Goal: Find contact information: Find contact information

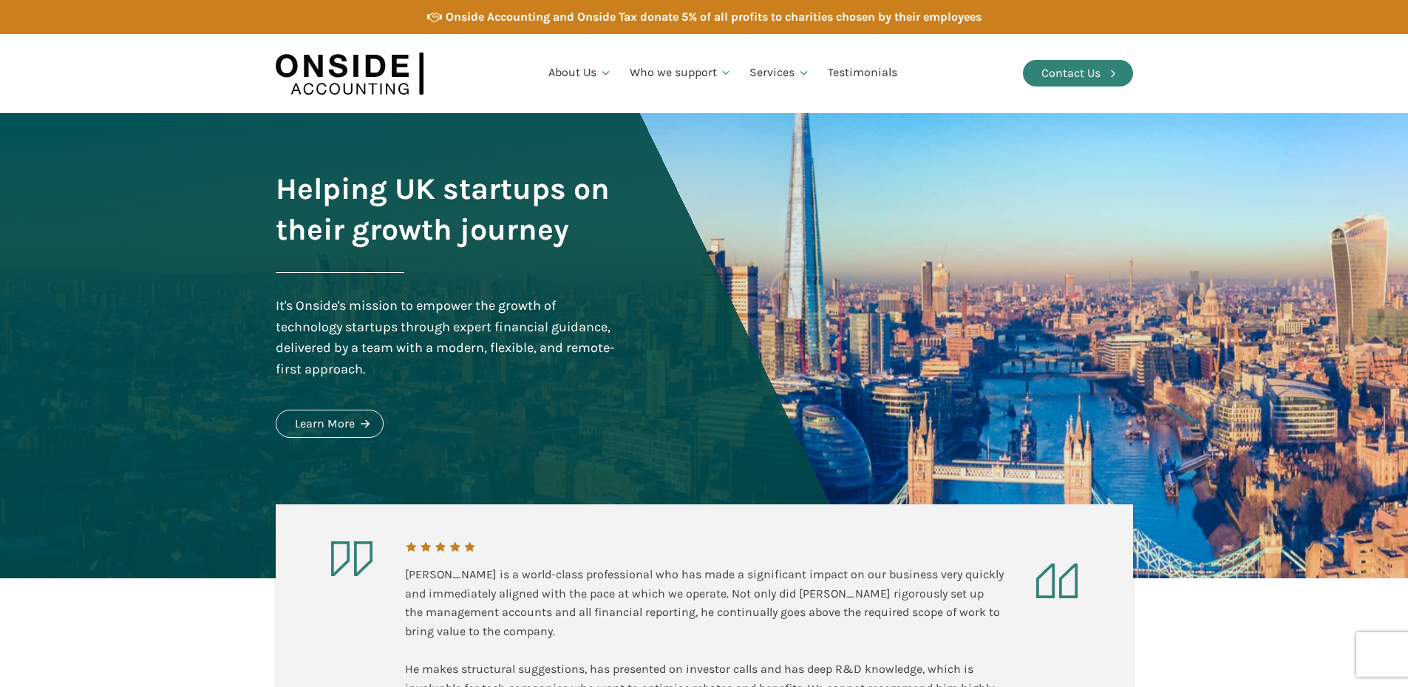
click at [1045, 74] on div "Contact Us" at bounding box center [1071, 73] width 59 height 19
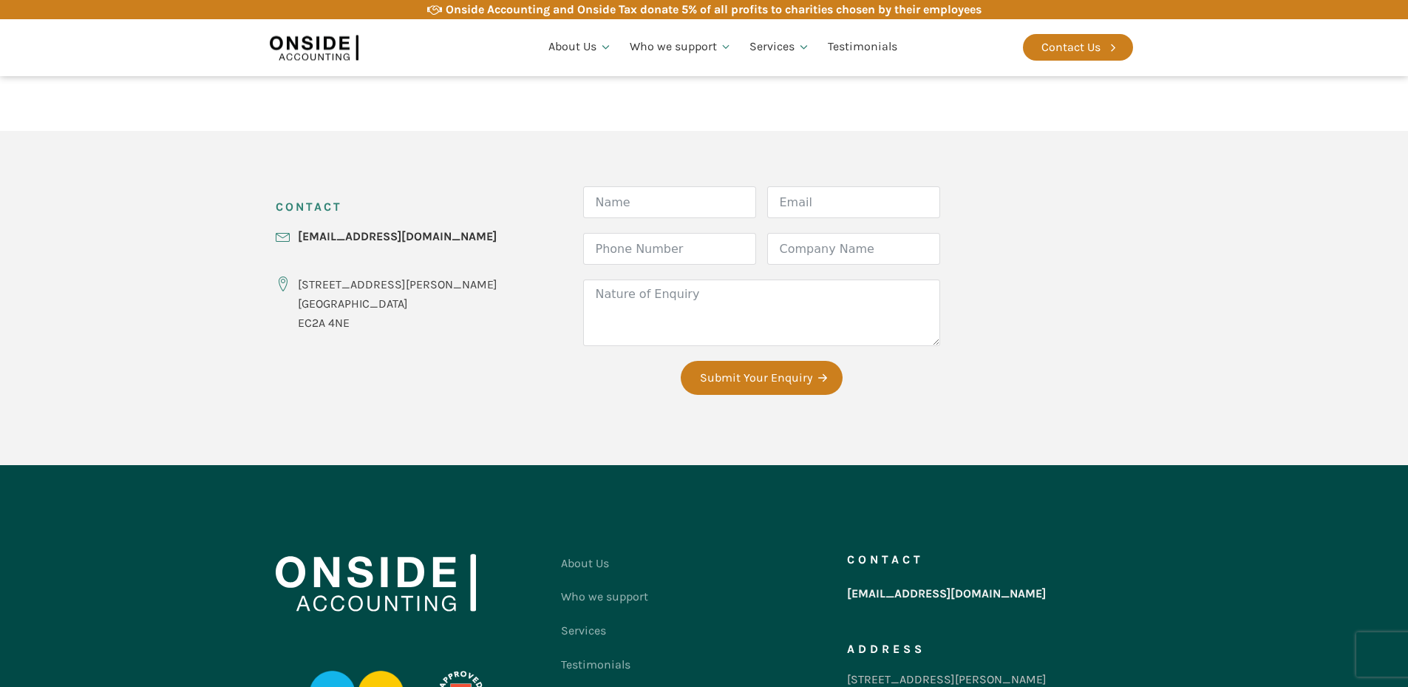
scroll to position [517, 0]
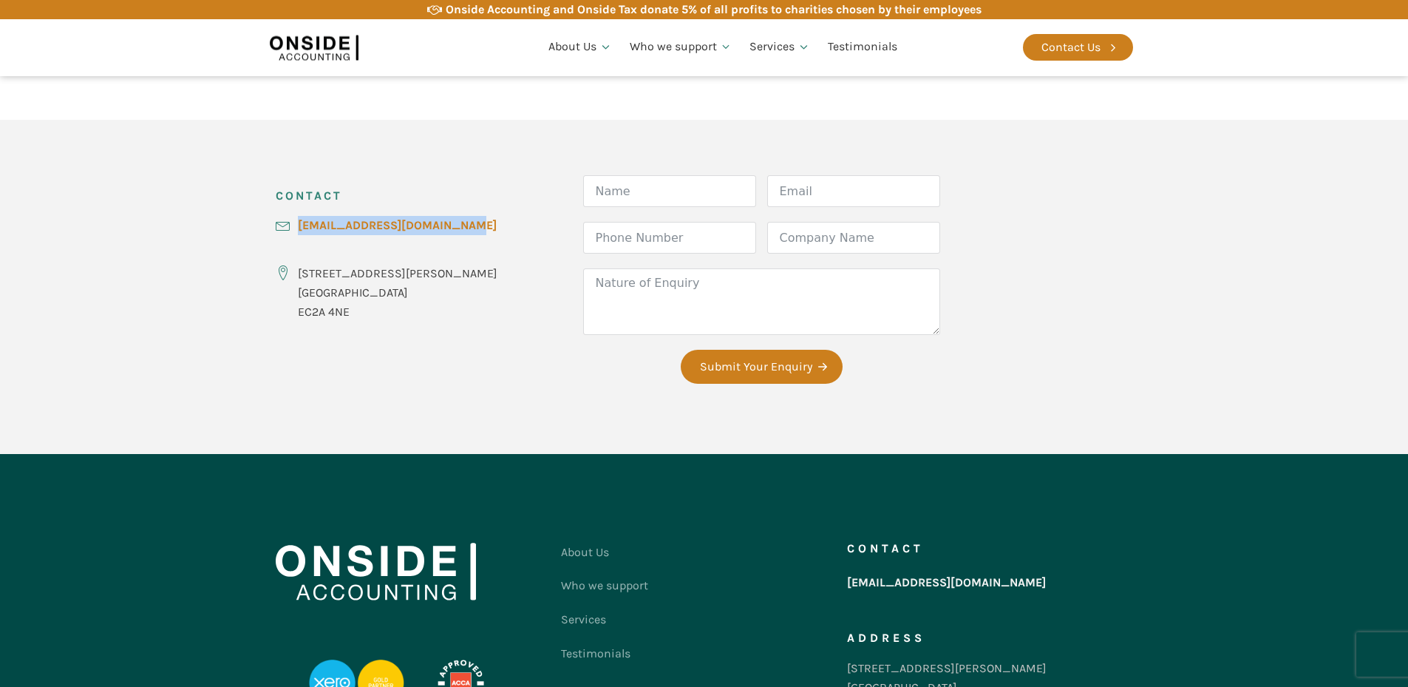
drag, startPoint x: 475, startPoint y: 224, endPoint x: 299, endPoint y: 222, distance: 175.2
click at [299, 222] on div "CONTACT [EMAIL_ADDRESS][DOMAIN_NAME] [STREET_ADDRESS][PERSON_NAME] Form Name Em…" at bounding box center [704, 287] width 887 height 334
copy link "[EMAIL_ADDRESS][DOMAIN_NAME]"
drag, startPoint x: 296, startPoint y: 310, endPoint x: 361, endPoint y: 309, distance: 64.3
click at [361, 309] on div "[STREET_ADDRESS][PERSON_NAME]" at bounding box center [387, 292] width 222 height 57
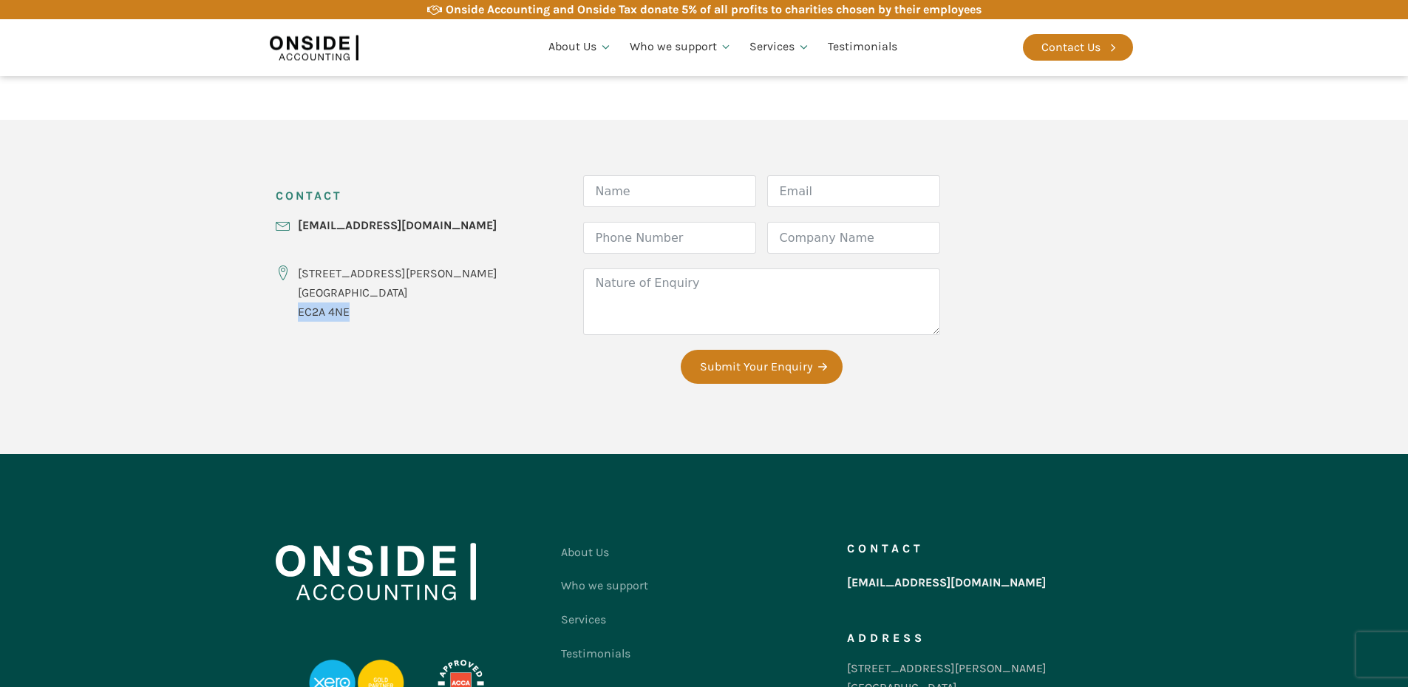
copy div "EC2A 4NE"
drag, startPoint x: 298, startPoint y: 268, endPoint x: 401, endPoint y: 265, distance: 103.6
click at [401, 265] on div "CONTACT hello@onsideaccounting.com 86-90 Paul Street London EC2A 4NE" at bounding box center [387, 253] width 222 height 157
copy div "[STREET_ADDRESS][PERSON_NAME]"
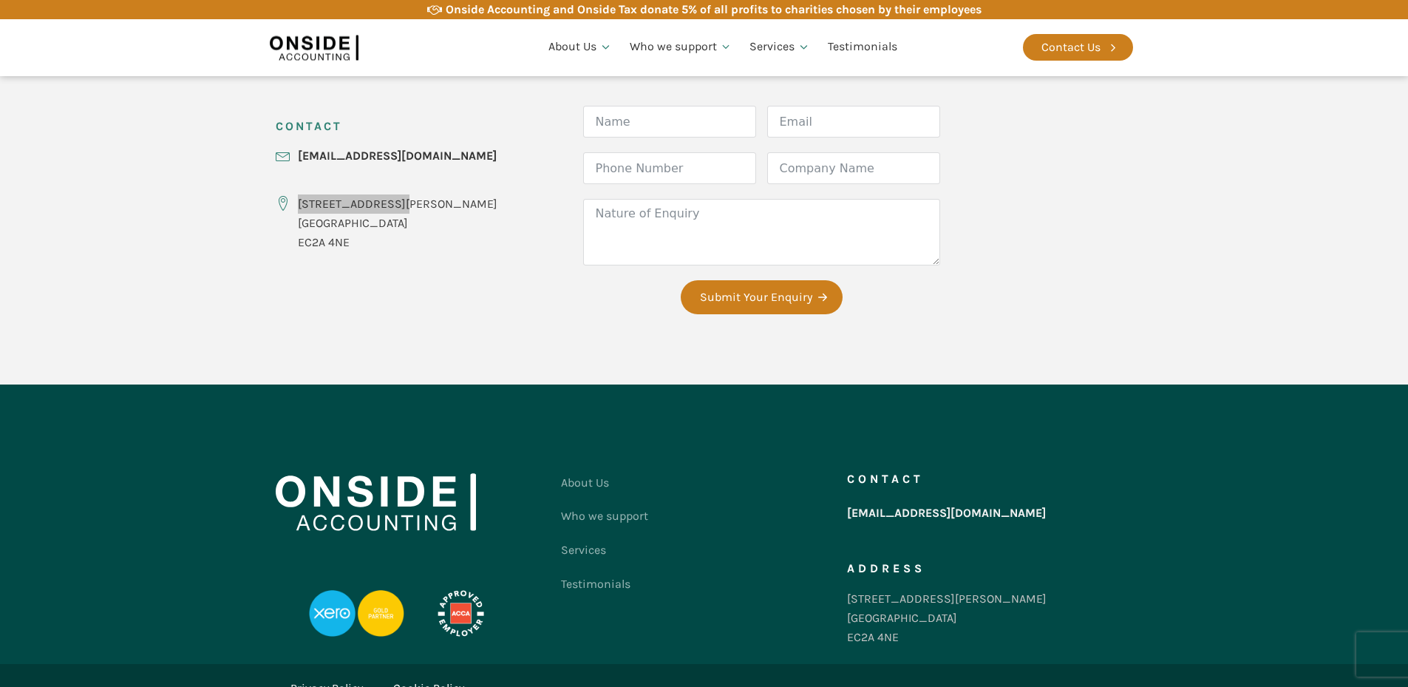
scroll to position [647, 0]
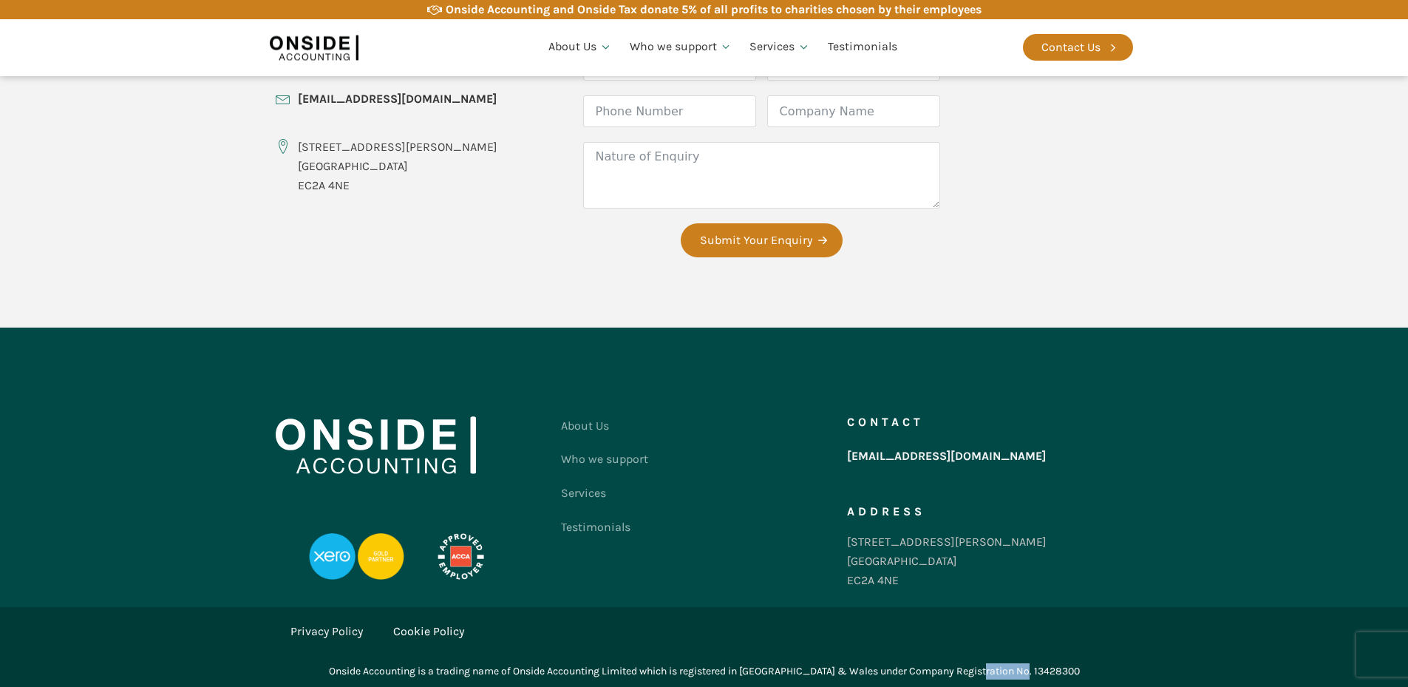
drag, startPoint x: 1009, startPoint y: 667, endPoint x: 1116, endPoint y: 663, distance: 107.3
click at [1116, 663] on div "Onside Accounting is a trading name of Onside Accounting Limited which is regis…" at bounding box center [704, 671] width 887 height 31
copy div "13428300"
click at [321, 628] on link "Privacy Policy" at bounding box center [326, 631] width 72 height 19
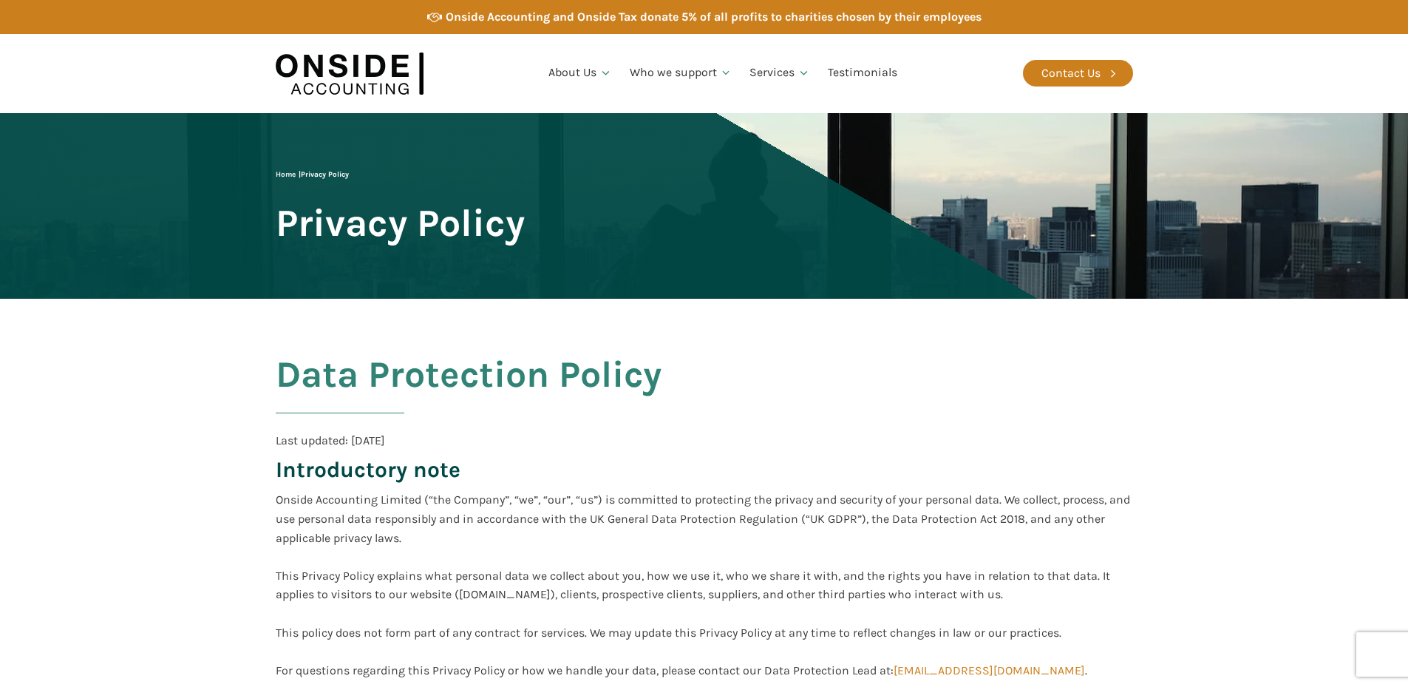
drag, startPoint x: 146, startPoint y: 491, endPoint x: 174, endPoint y: 473, distance: 33.2
click at [565, 151] on link "Our Team" at bounding box center [580, 149] width 80 height 34
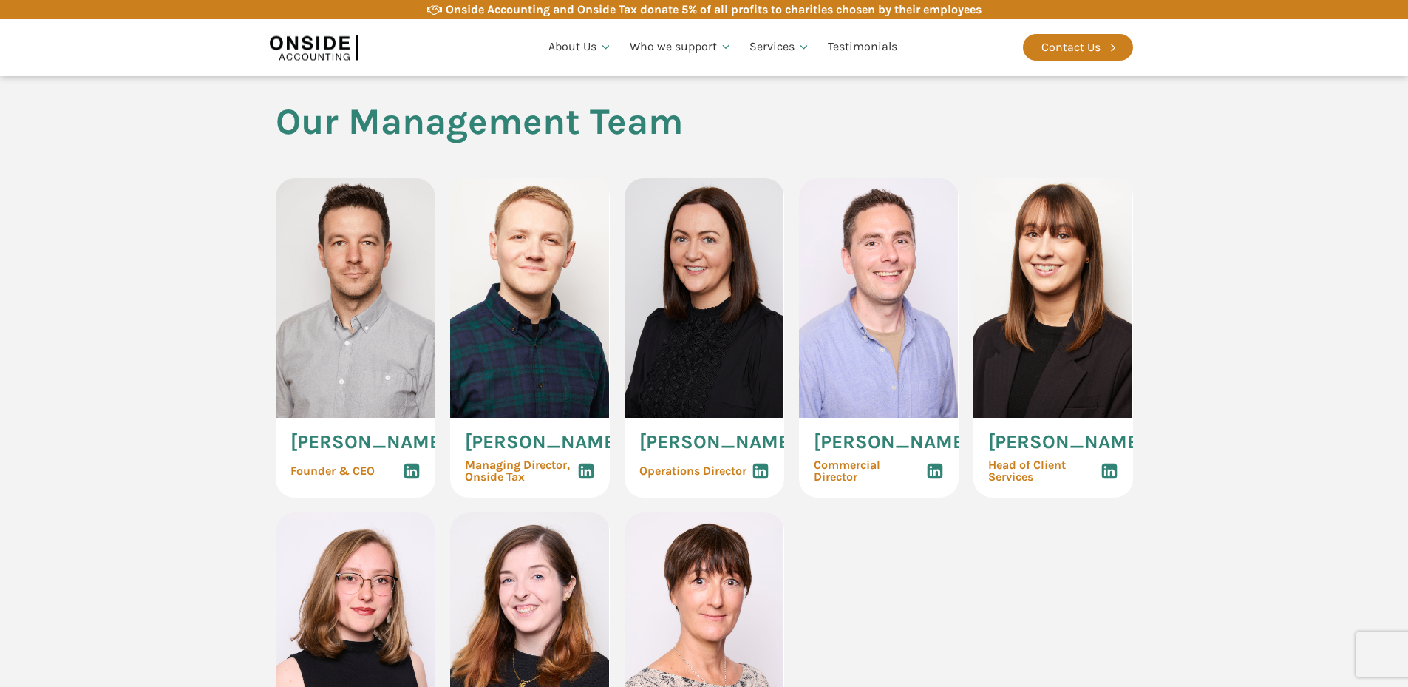
scroll to position [739, 0]
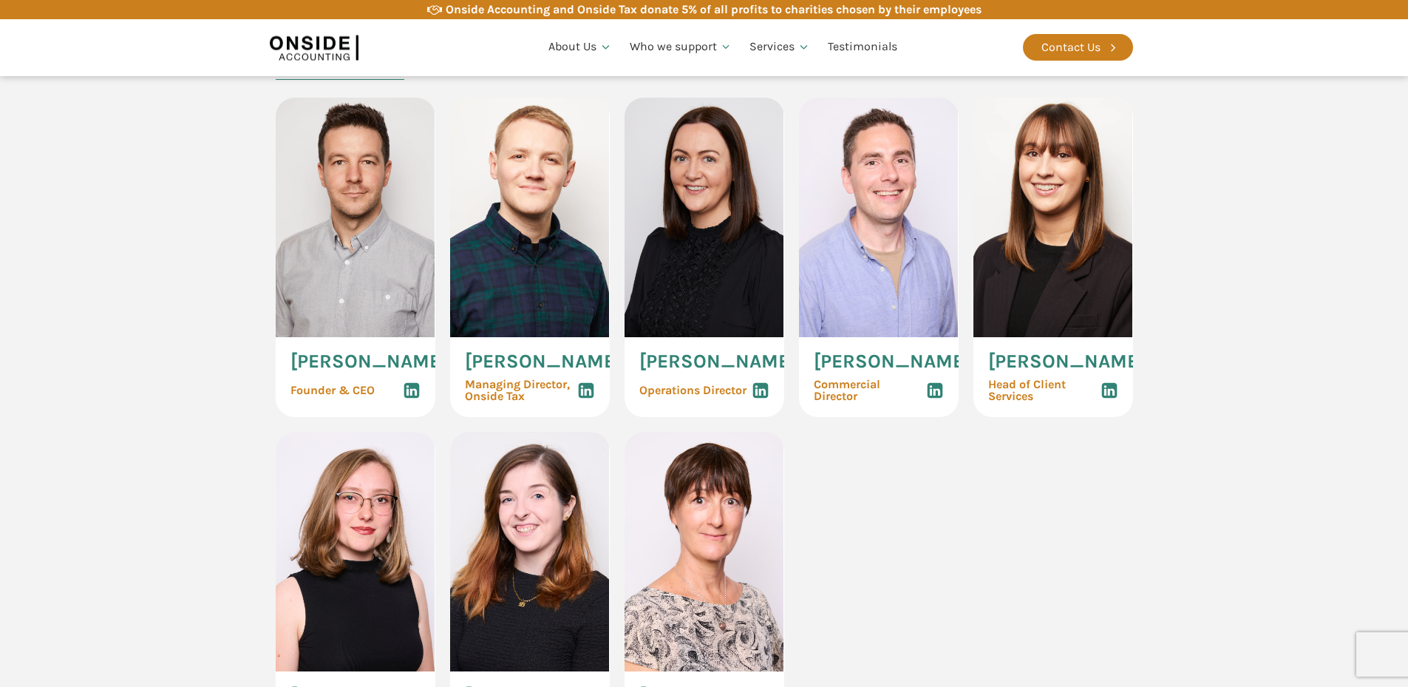
click at [416, 399] on icon at bounding box center [412, 390] width 18 height 18
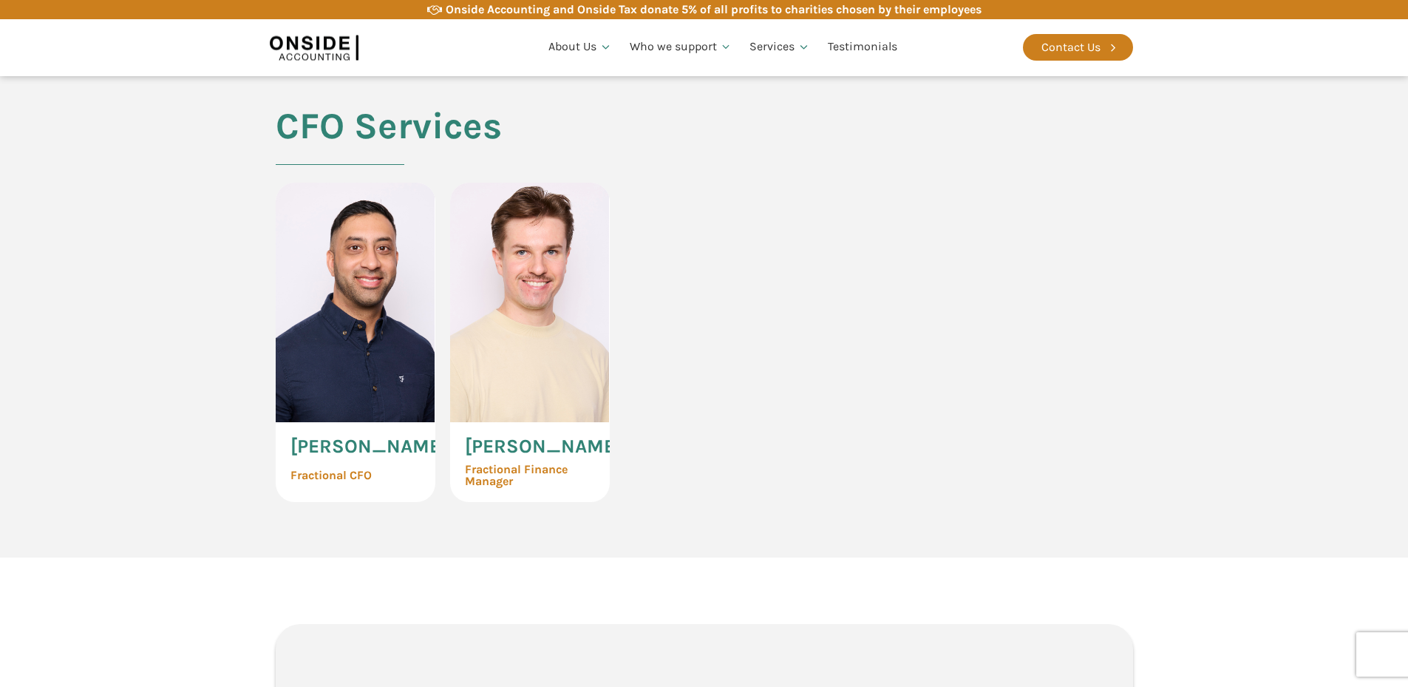
scroll to position [3400, 0]
